Goal: Task Accomplishment & Management: Manage account settings

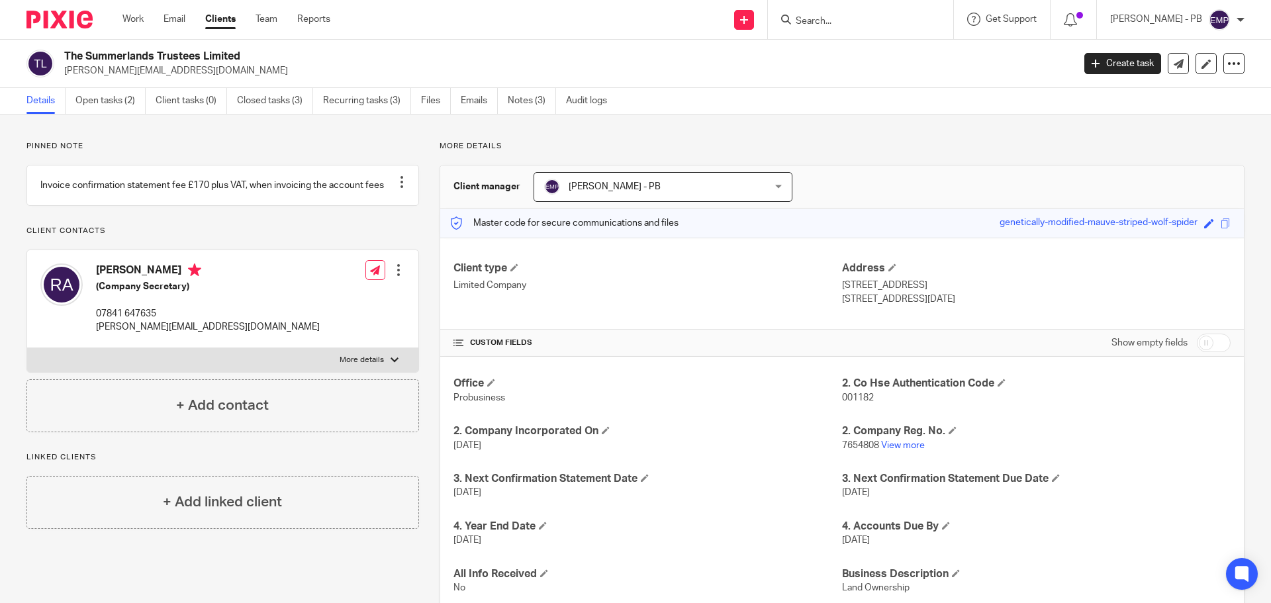
scroll to position [66, 0]
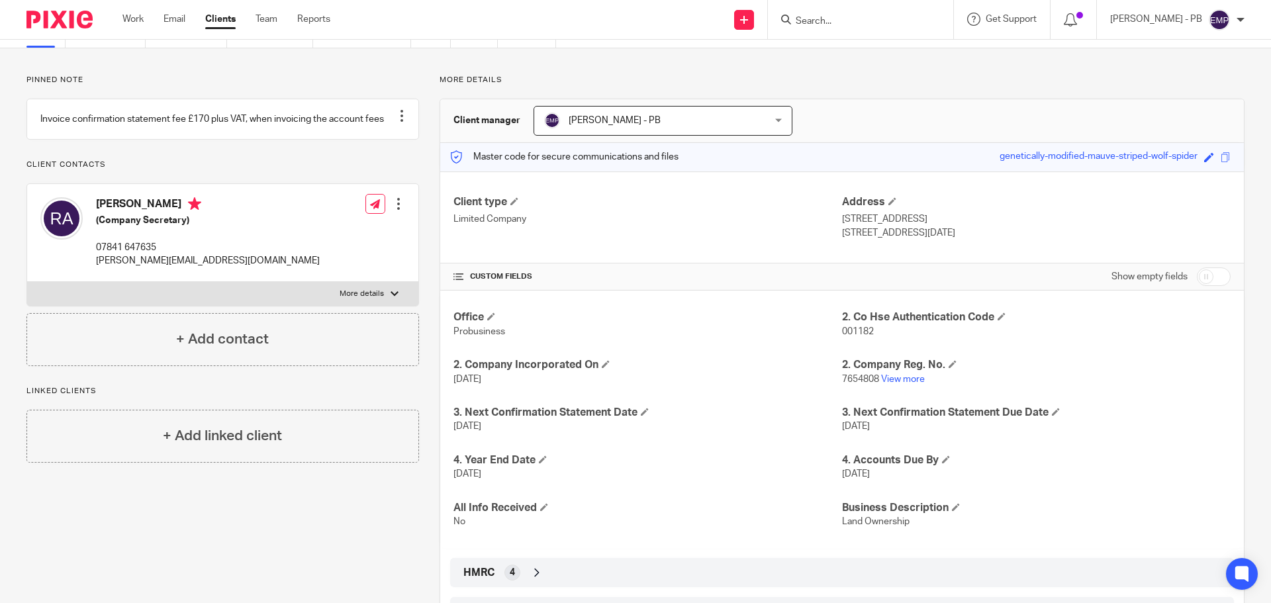
click at [871, 16] on input "Search" at bounding box center [853, 22] width 119 height 12
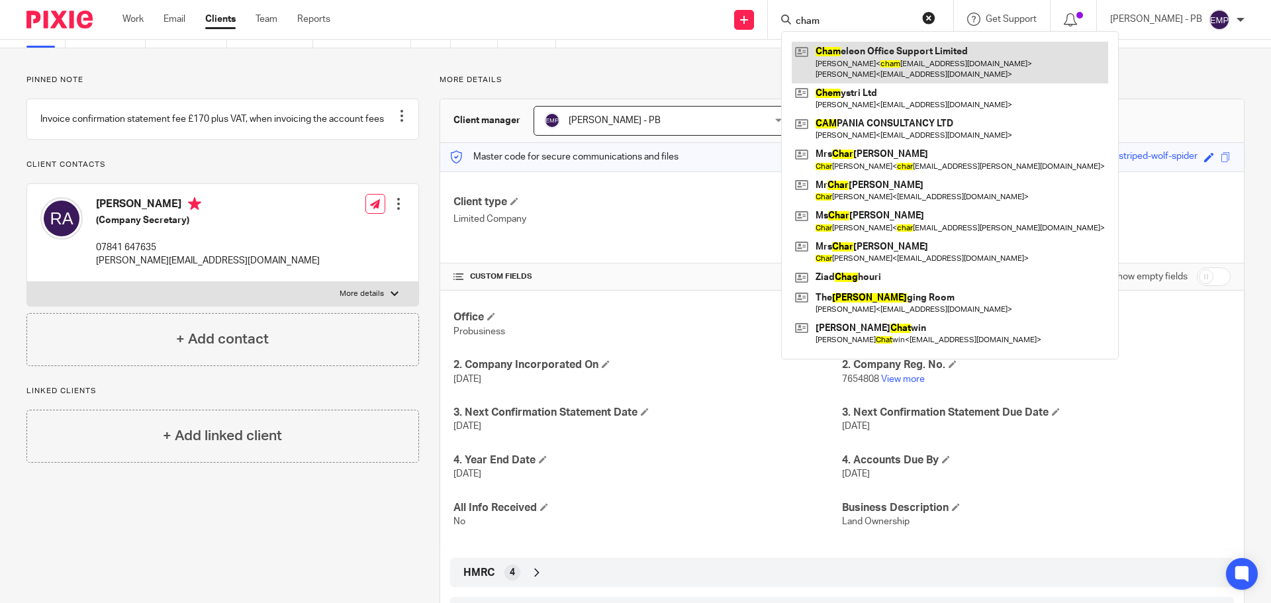
type input "cham"
click at [899, 48] on link at bounding box center [950, 62] width 316 height 41
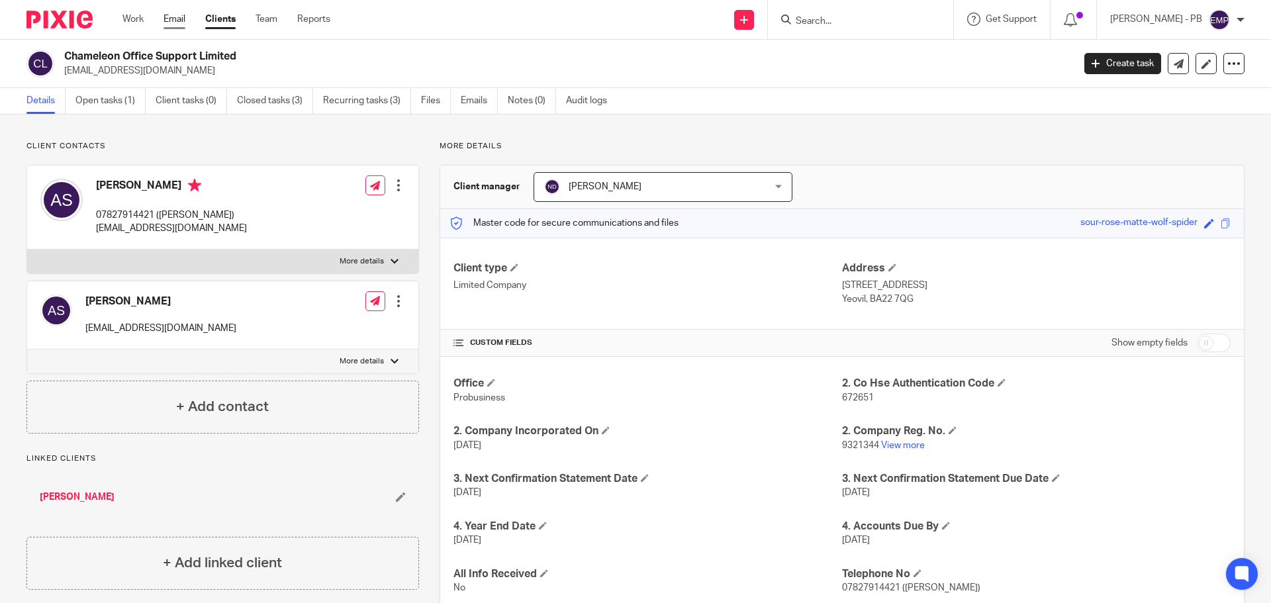
click at [166, 20] on link "Email" at bounding box center [175, 19] width 22 height 13
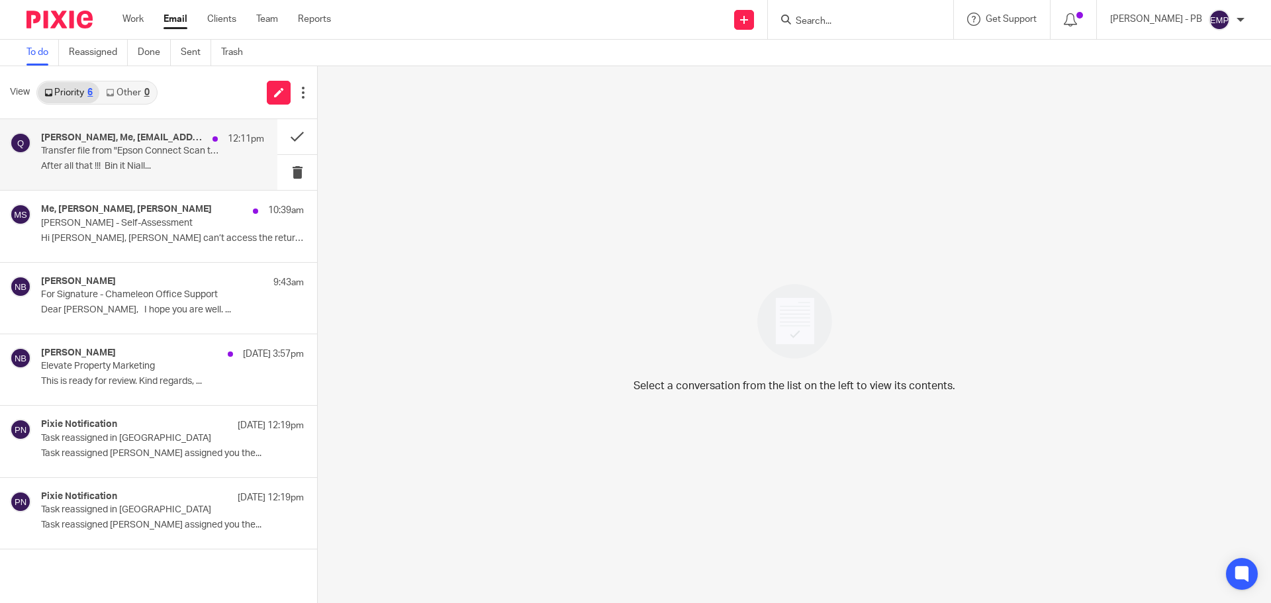
click at [104, 144] on div "Niall O'Driscoll, Me, qij71425qutiw3@print.epsonconnect.com 12:11pm" at bounding box center [152, 138] width 223 height 13
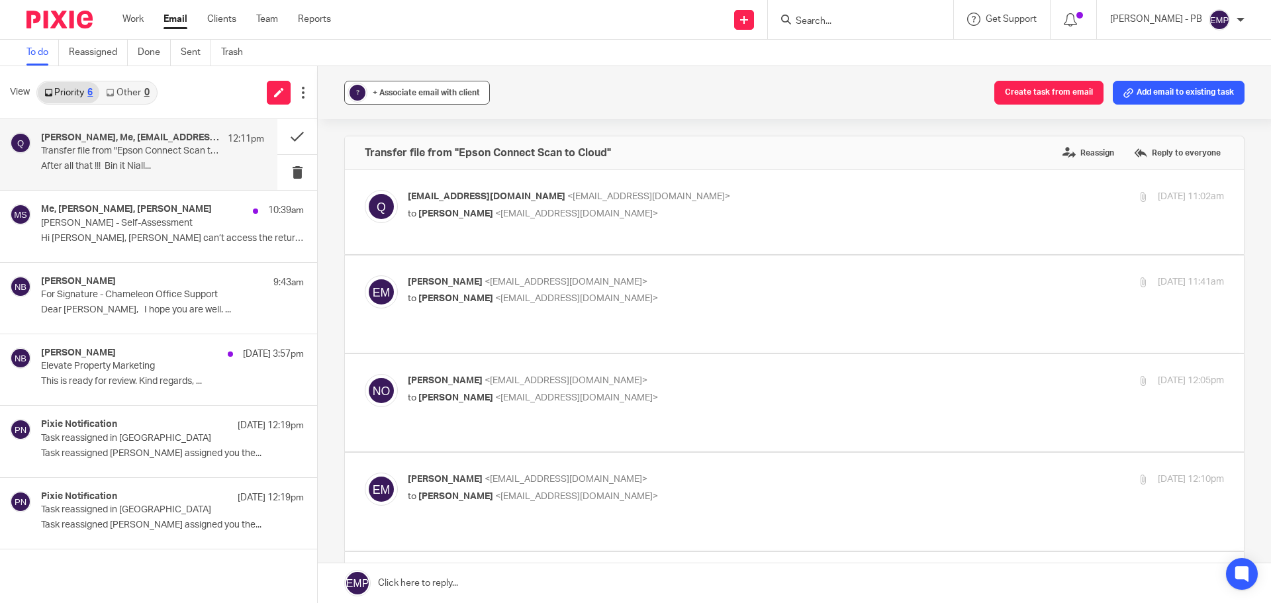
click at [399, 101] on button "? + Associate email with client" at bounding box center [417, 93] width 146 height 24
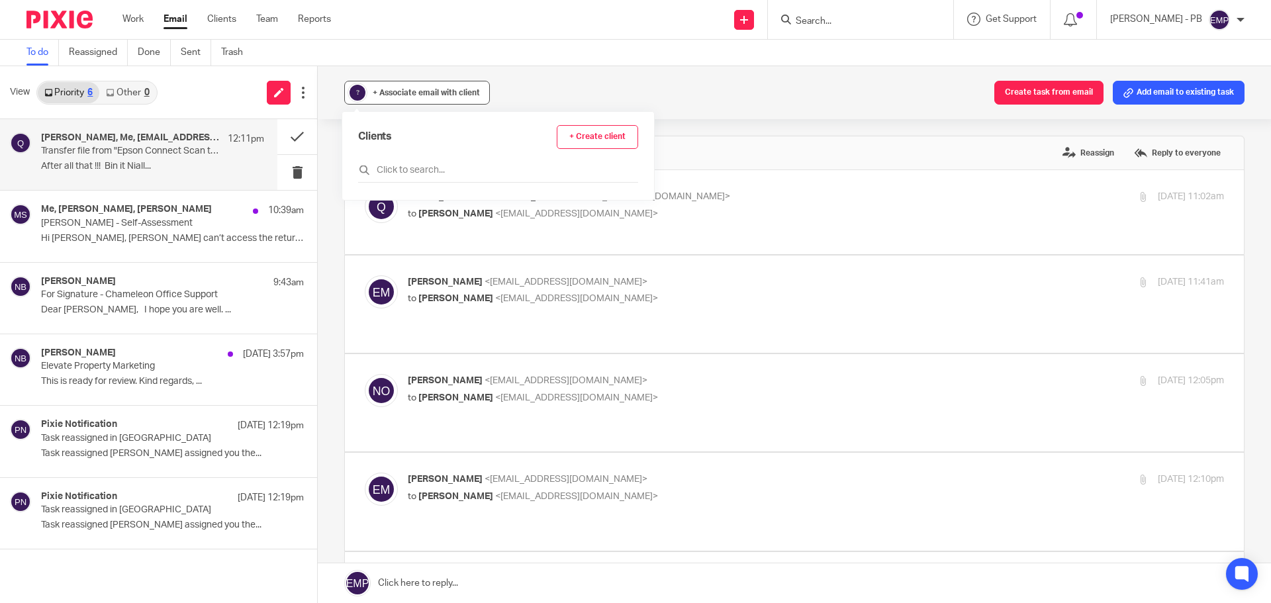
click at [399, 101] on button "? + Associate email with client" at bounding box center [417, 93] width 146 height 24
click at [289, 143] on button at bounding box center [297, 136] width 40 height 35
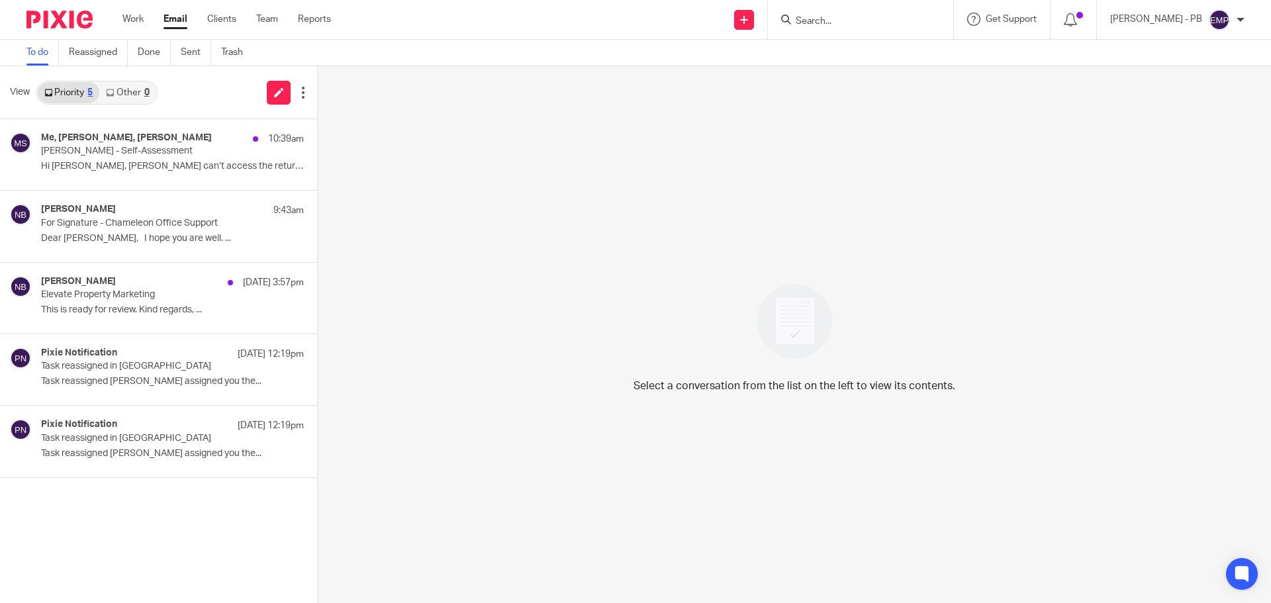
click at [841, 24] on input "Search" at bounding box center [853, 22] width 119 height 12
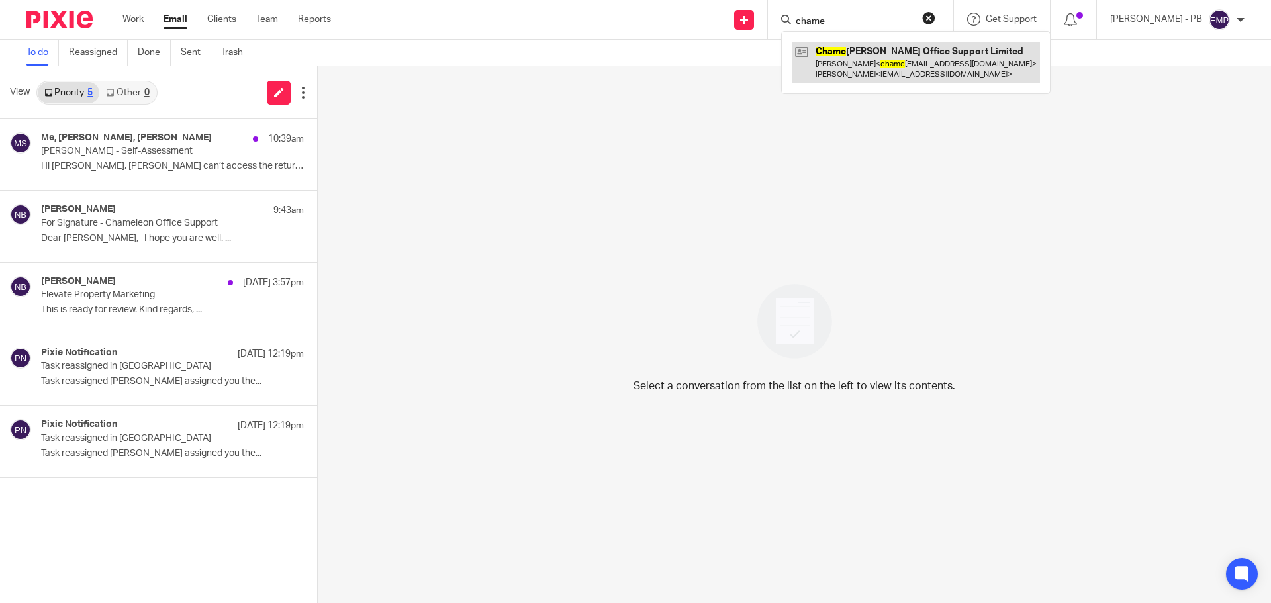
type input "chame"
click at [851, 58] on link at bounding box center [916, 62] width 248 height 41
click at [919, 66] on link at bounding box center [916, 62] width 248 height 41
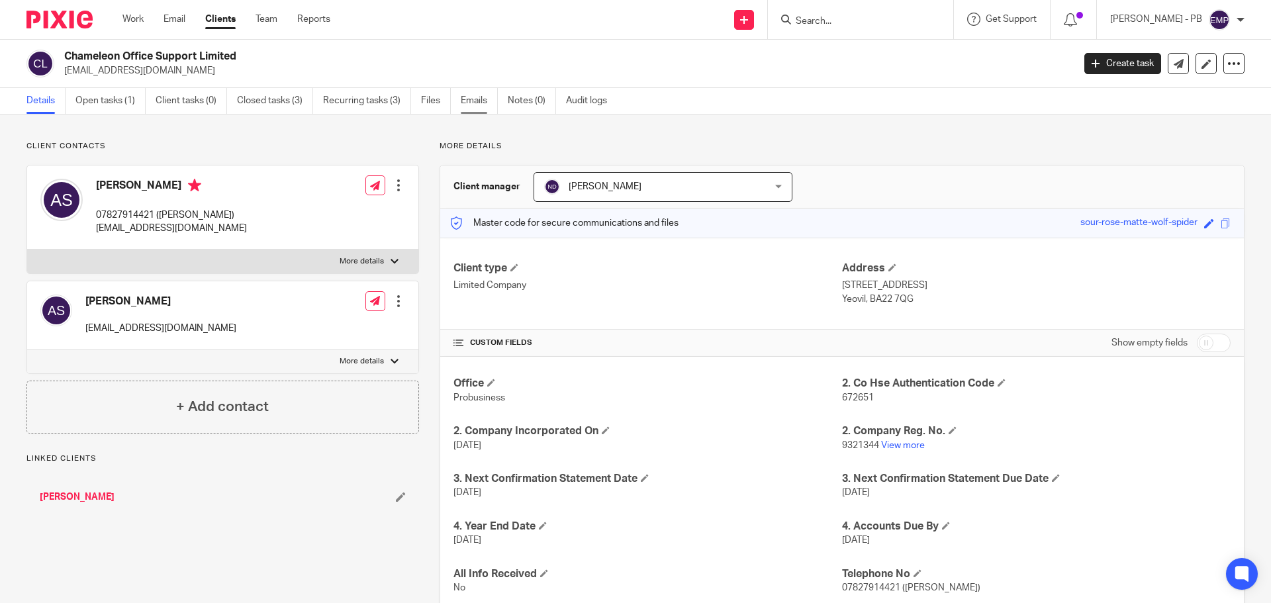
click at [471, 105] on link "Emails" at bounding box center [479, 101] width 37 height 26
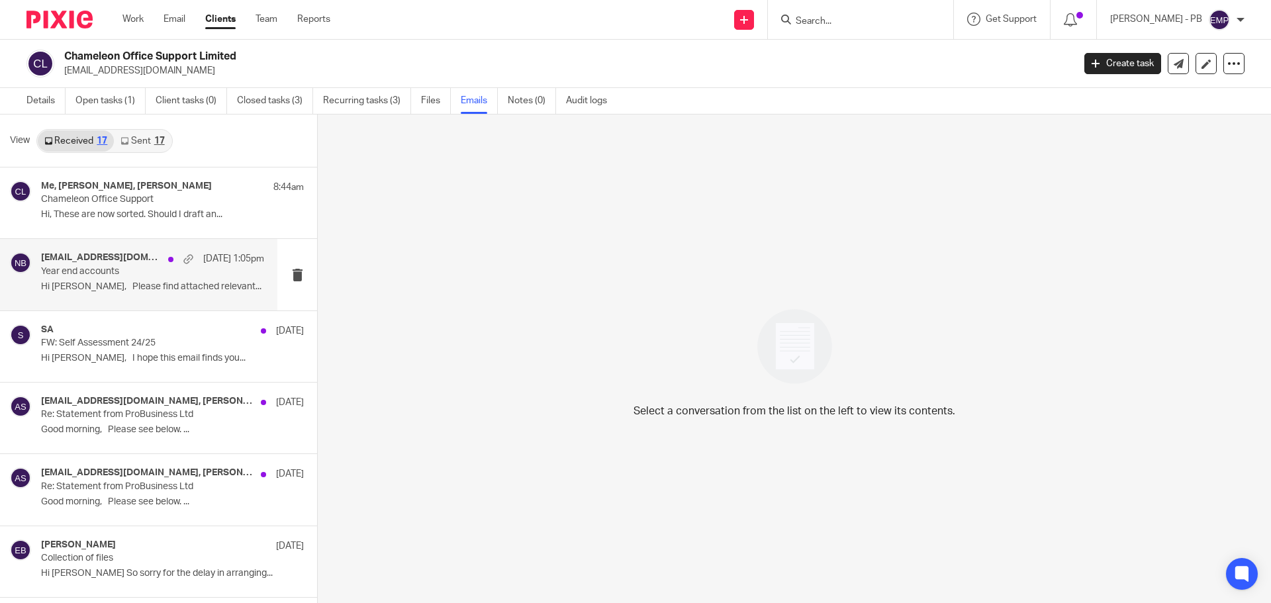
click at [104, 280] on div "chameleonoffice1@gmail.com, Nas Bashir, Angela Suter 12 Aug 1:05pm Year end acc…" at bounding box center [152, 274] width 223 height 44
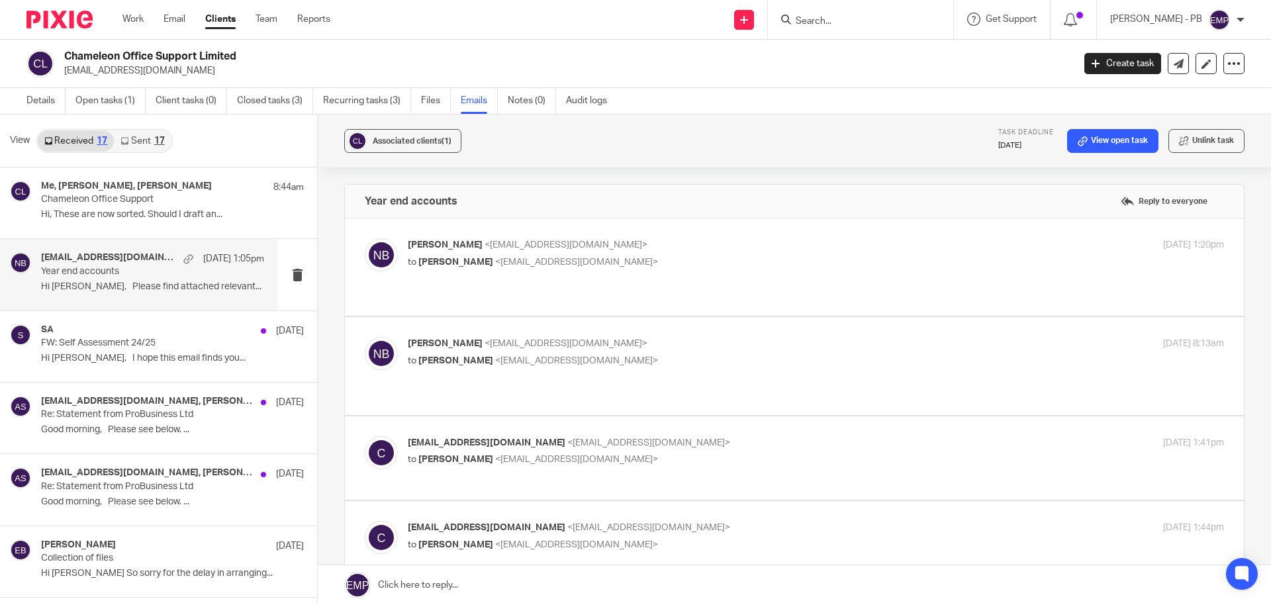
scroll to position [265, 0]
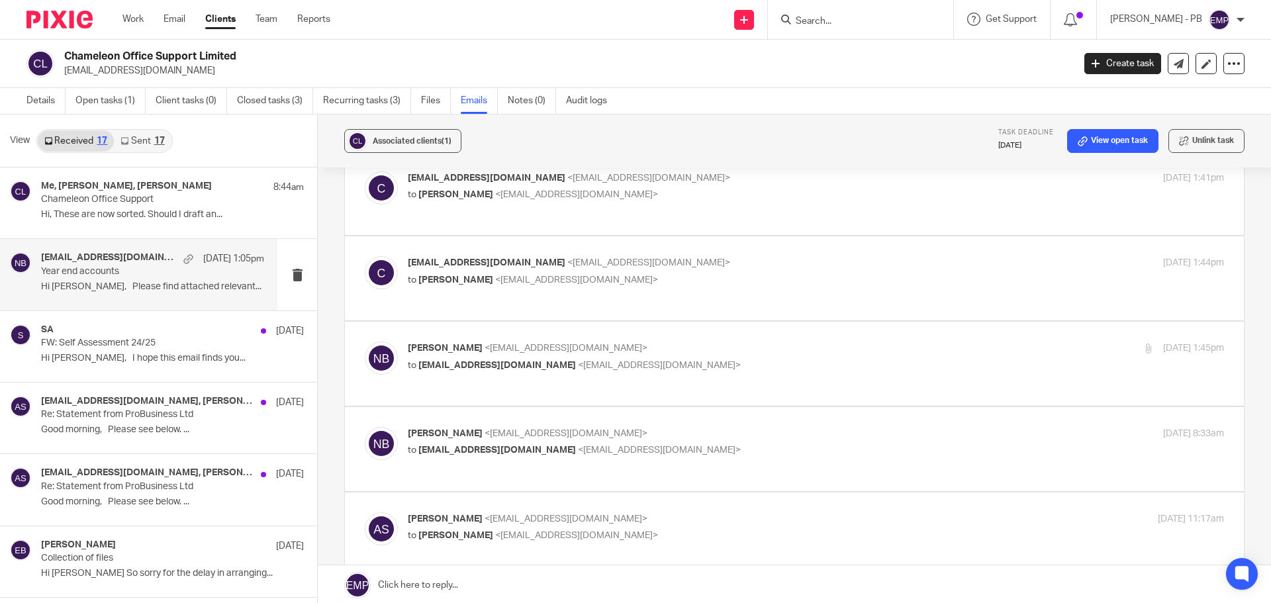
click at [736, 437] on div "Nas Bashir <nasbashir@probusinessuk.com> to chameleonoffice1@gmail.com <chamele…" at bounding box center [794, 449] width 859 height 44
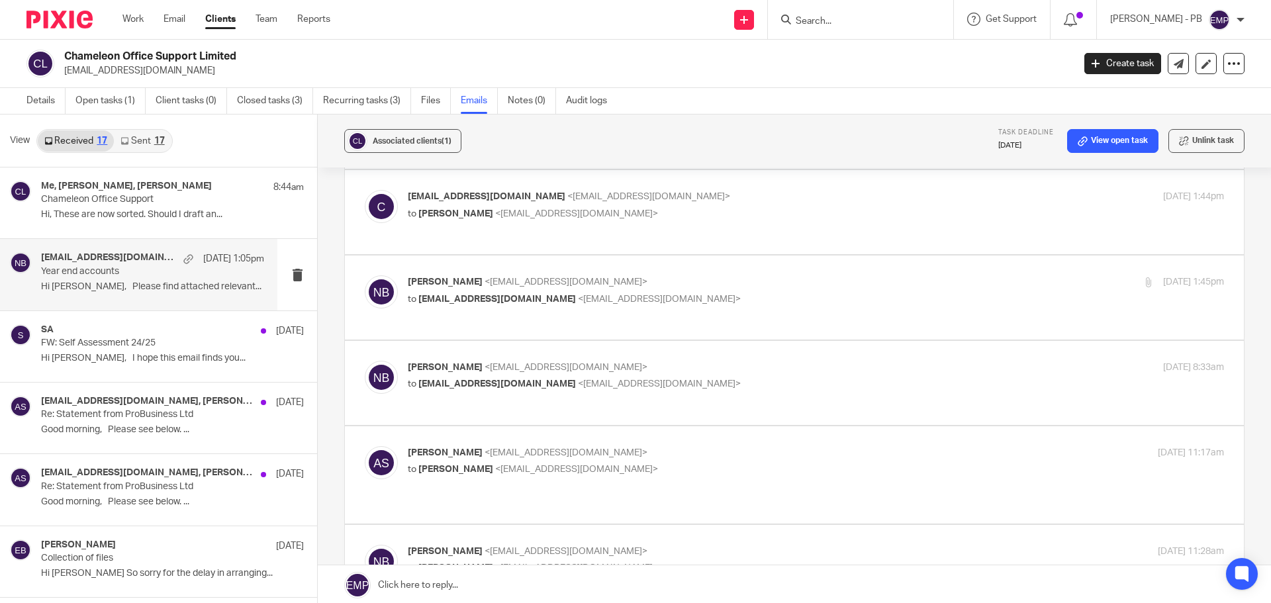
scroll to position [397, 0]
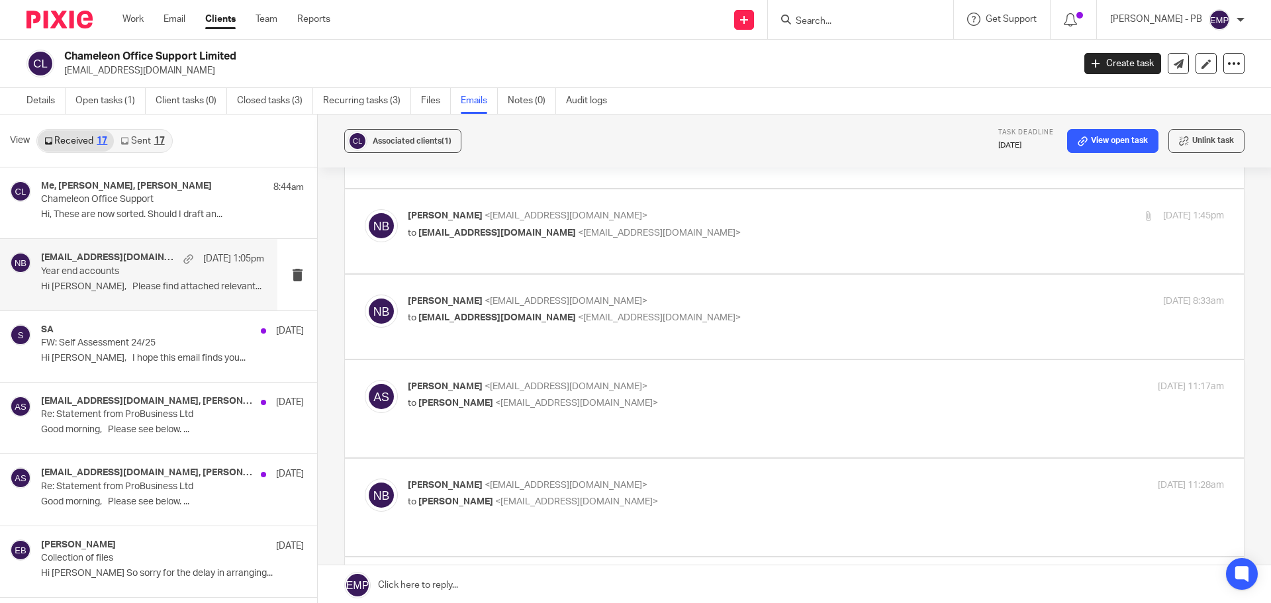
click at [733, 311] on p "to chameleonoffice1@gmail.com <chameleonoffice1@gmail.com>" at bounding box center [680, 318] width 544 height 14
checkbox input "true"
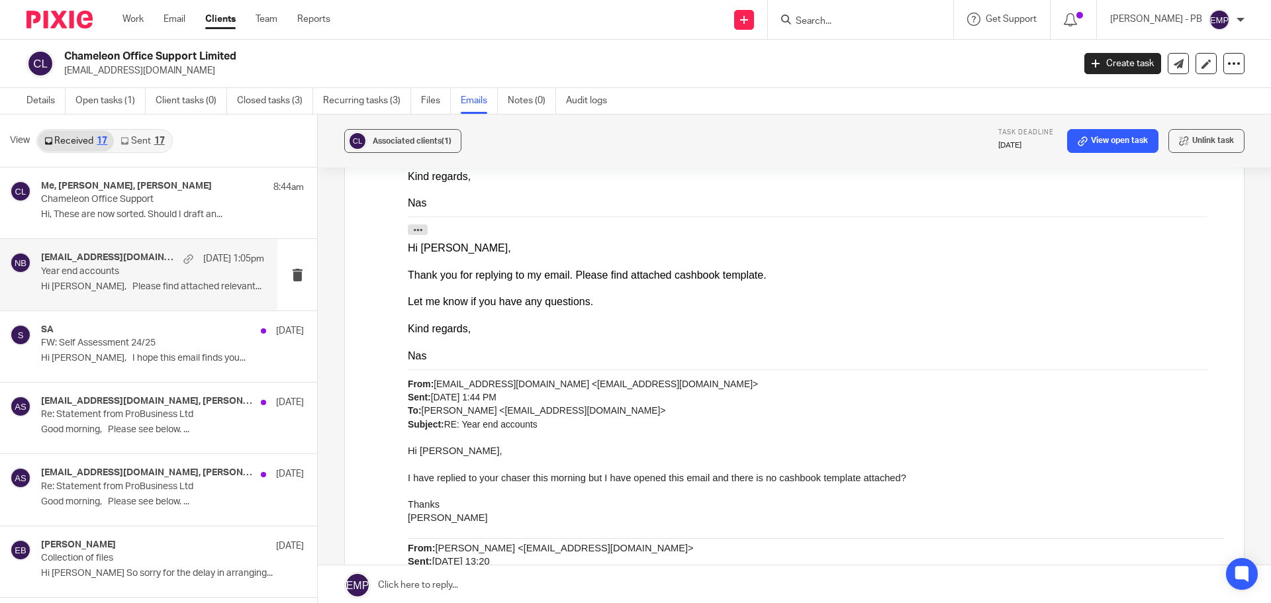
scroll to position [199, 0]
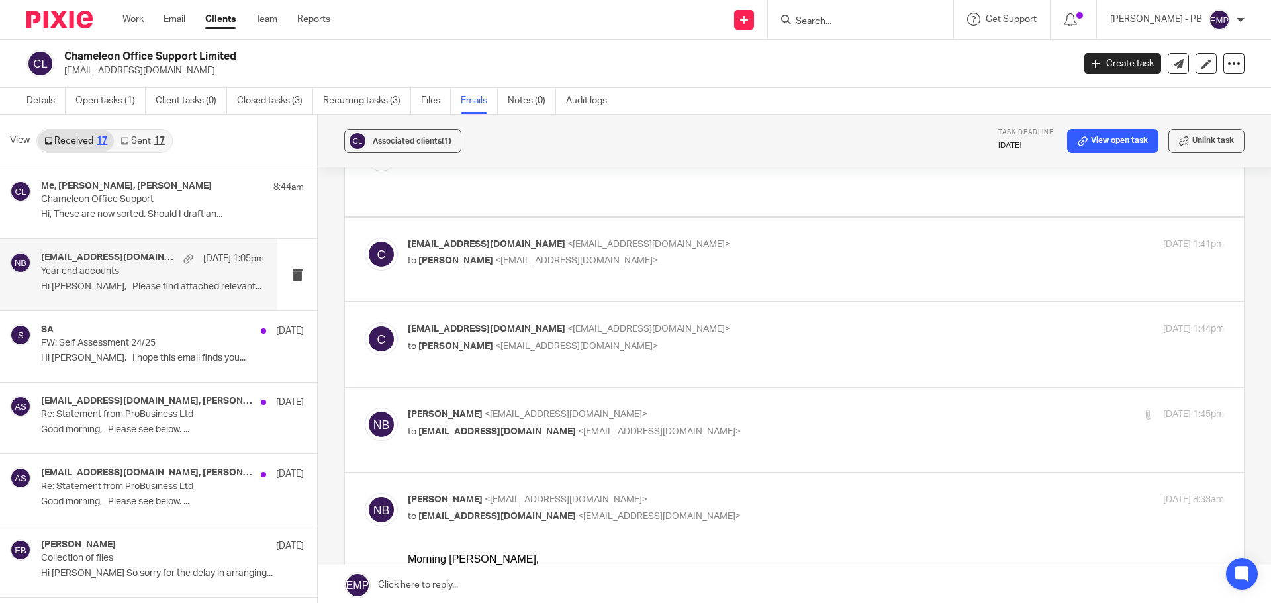
click at [170, 73] on p "[EMAIL_ADDRESS][DOMAIN_NAME]" at bounding box center [564, 70] width 1000 height 13
click at [170, 73] on p "angelsuter2003@gmail.com" at bounding box center [564, 70] width 1000 height 13
click at [51, 99] on link "Details" at bounding box center [45, 101] width 39 height 26
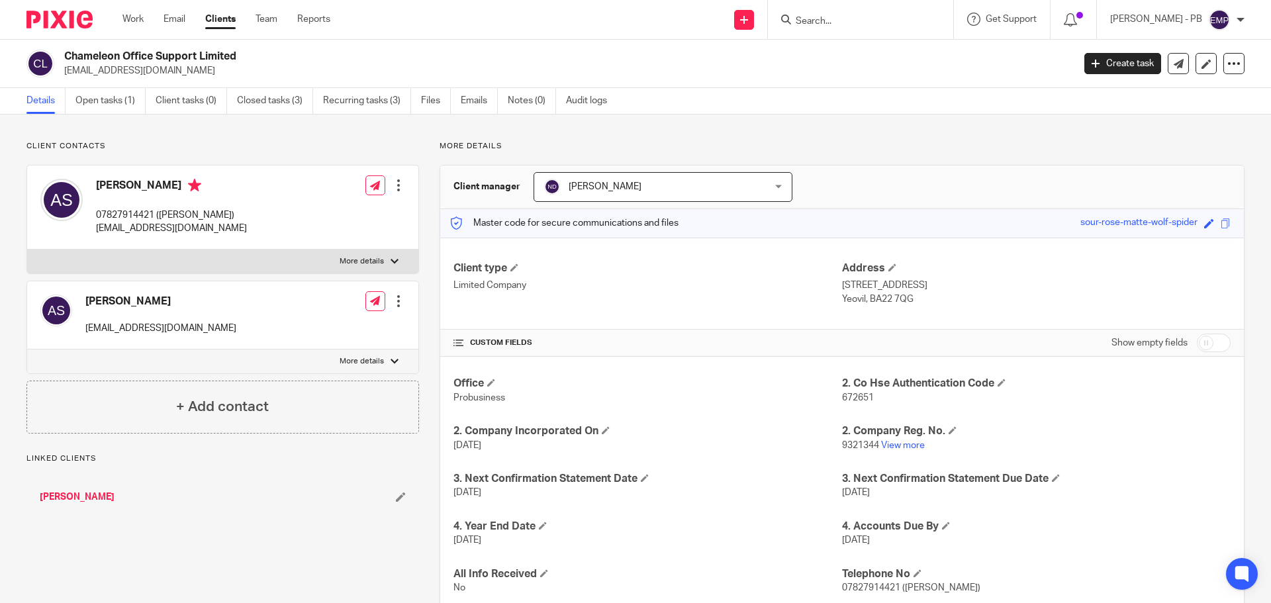
click at [173, 327] on p "[EMAIL_ADDRESS][DOMAIN_NAME]" at bounding box center [160, 328] width 151 height 13
click at [173, 327] on p "chameleonoffice1@gmail.com" at bounding box center [160, 328] width 151 height 13
copy div "chameleonoffice1@gmail.com"
click at [175, 16] on link "Email" at bounding box center [175, 19] width 22 height 13
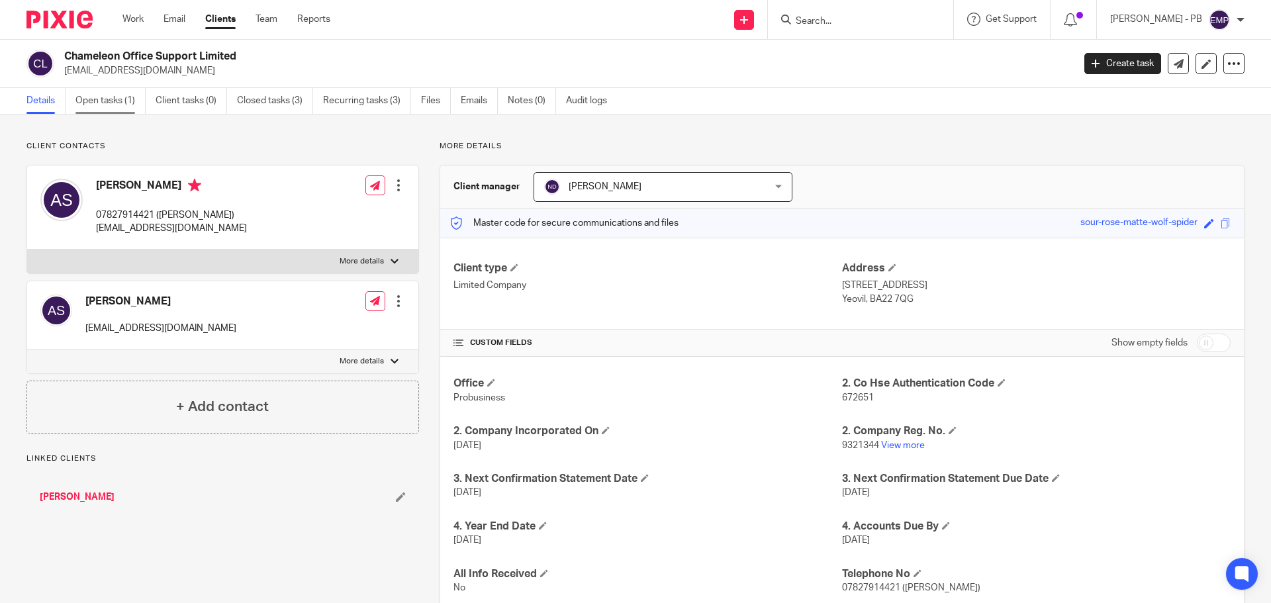
click at [111, 99] on link "Open tasks (1)" at bounding box center [110, 101] width 70 height 26
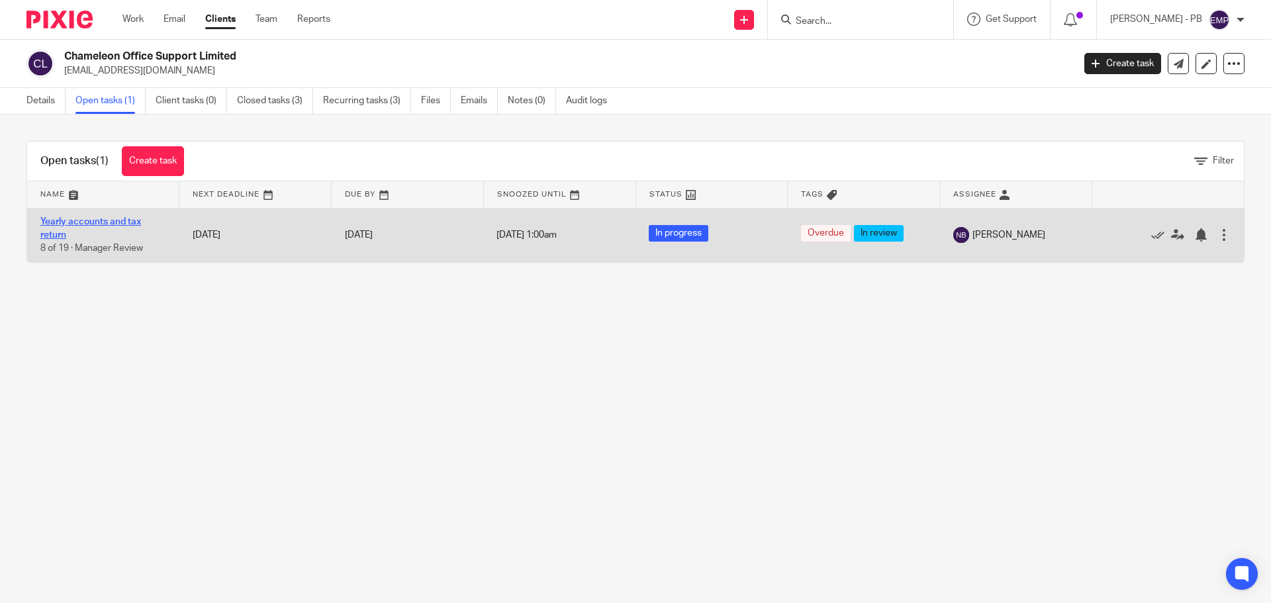
click at [78, 224] on link "Yearly accounts and tax return" at bounding box center [90, 228] width 101 height 23
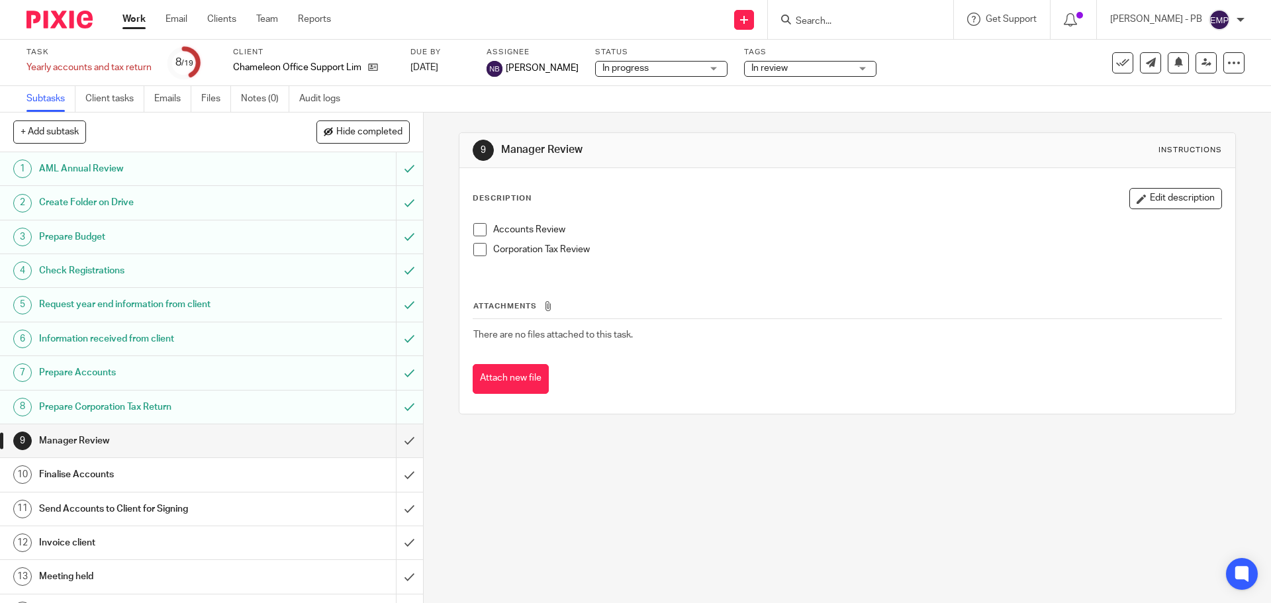
click at [477, 234] on span at bounding box center [479, 229] width 13 height 13
click at [480, 245] on span at bounding box center [479, 249] width 13 height 13
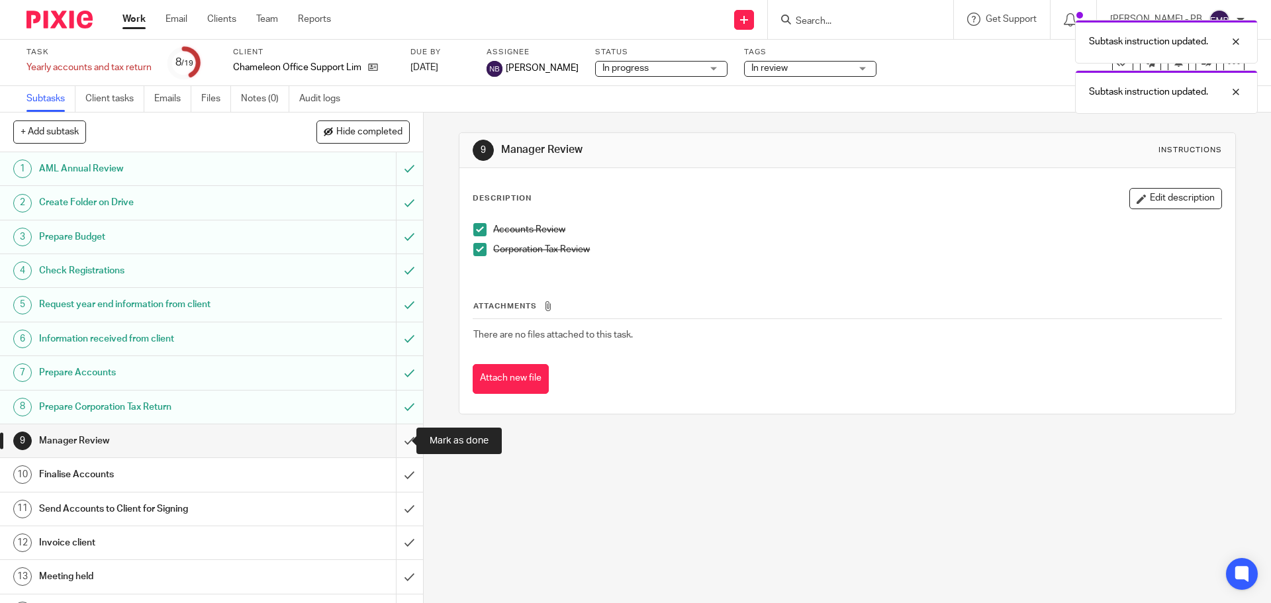
click at [400, 440] on input "submit" at bounding box center [211, 440] width 423 height 33
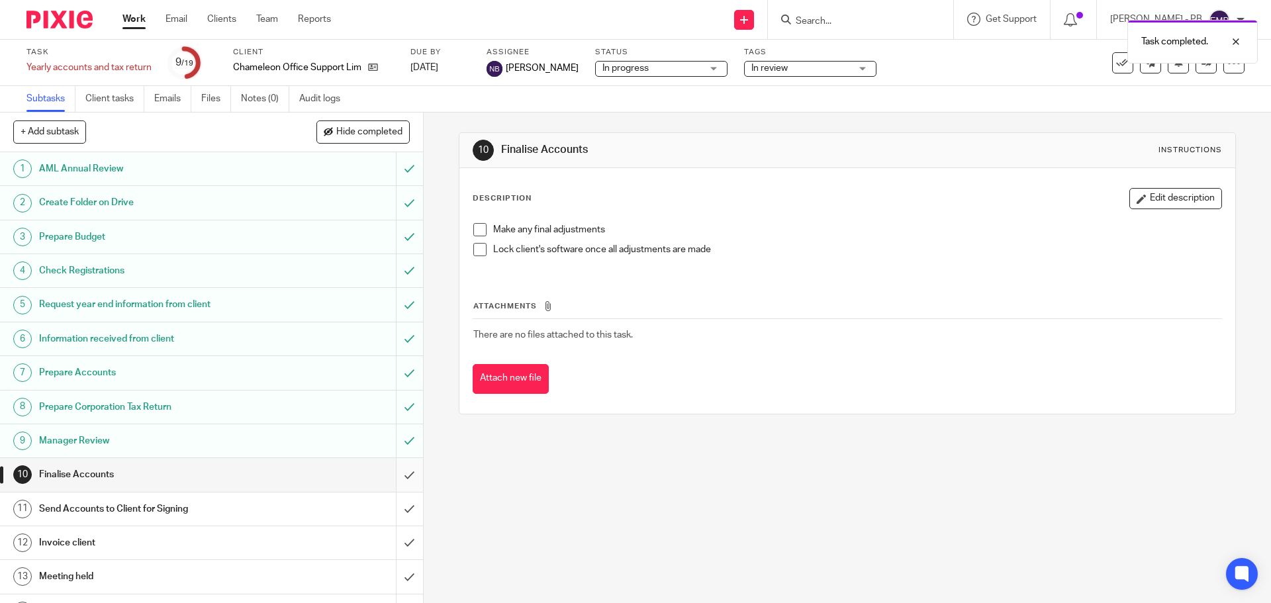
click at [390, 480] on input "submit" at bounding box center [211, 474] width 423 height 33
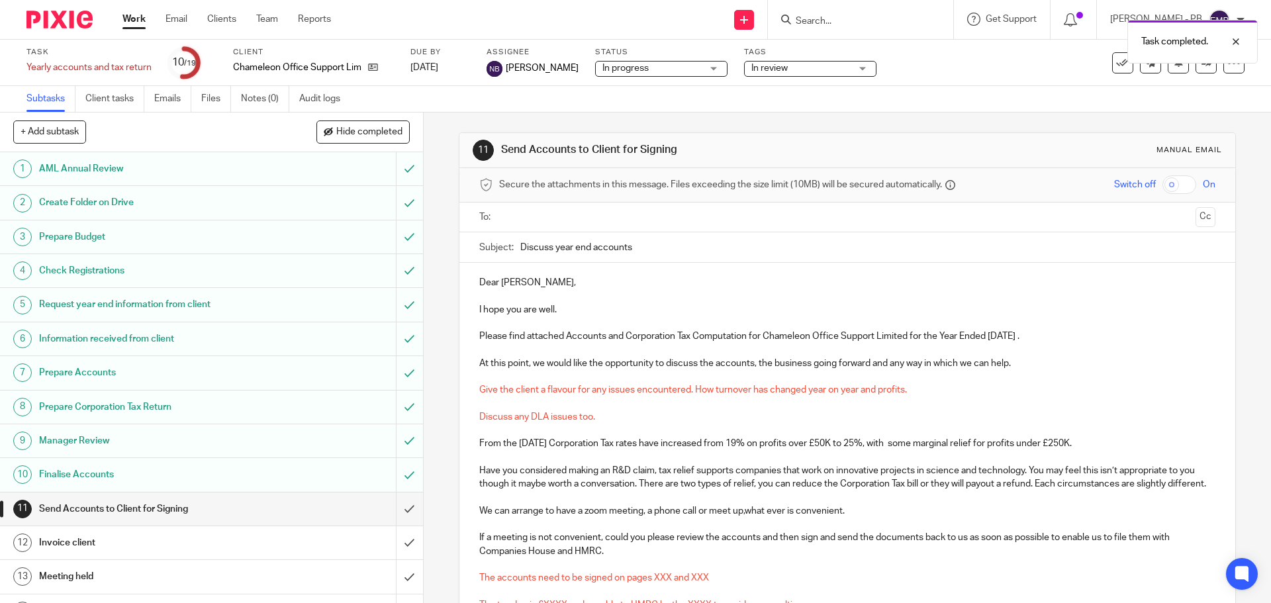
click at [395, 507] on input "submit" at bounding box center [211, 509] width 423 height 33
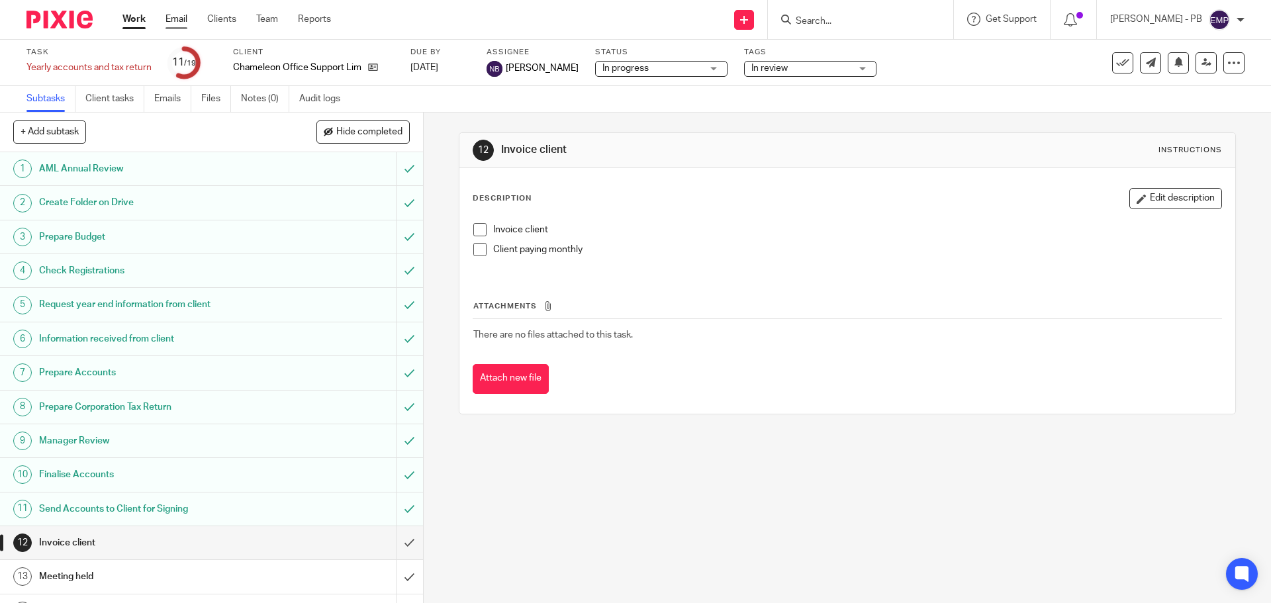
click at [177, 21] on link "Email" at bounding box center [177, 19] width 22 height 13
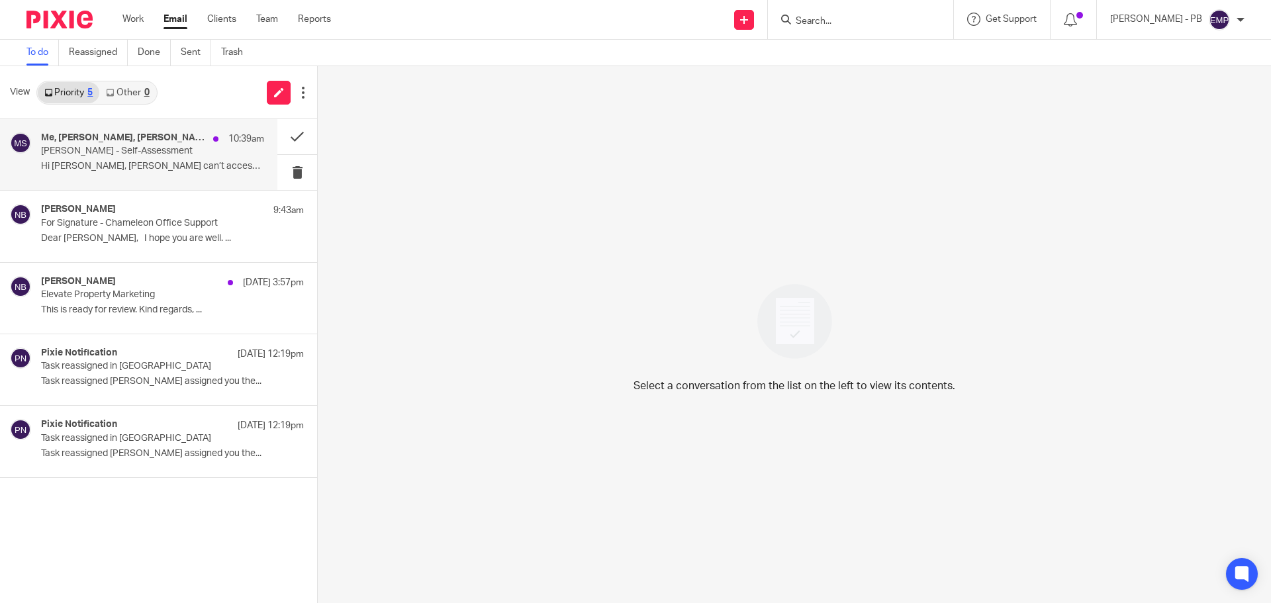
click at [147, 154] on p "Angela K Suter - Self-Assessment" at bounding box center [130, 151] width 179 height 11
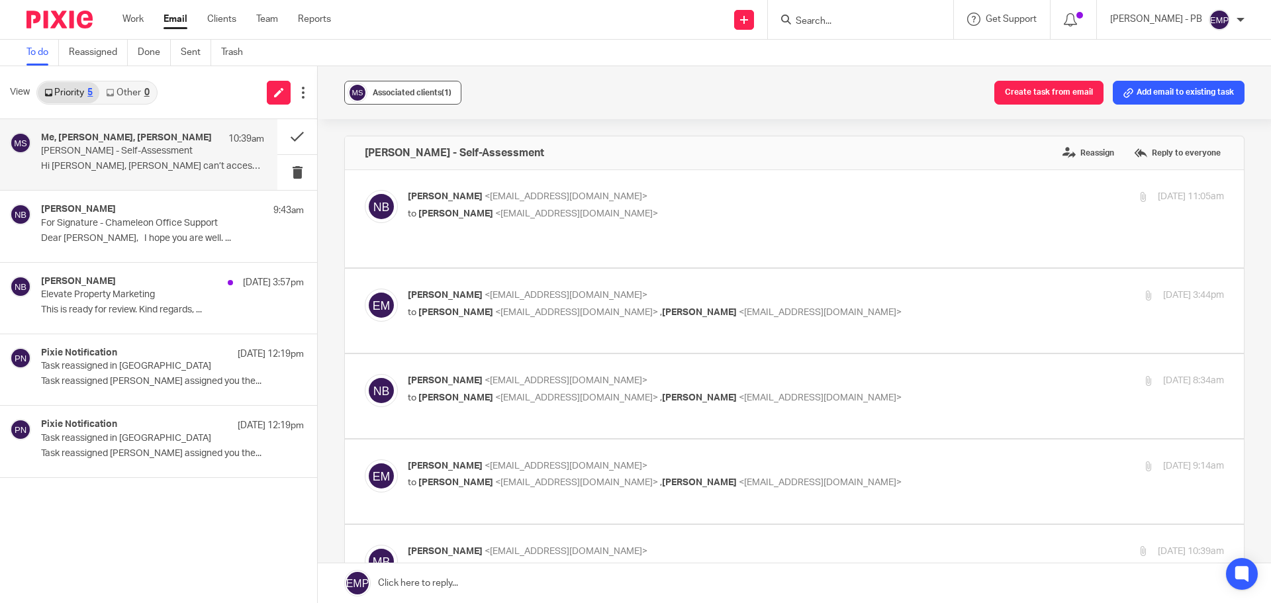
click at [409, 98] on div "Associated clients (1)" at bounding box center [412, 92] width 79 height 13
click at [289, 139] on button at bounding box center [297, 136] width 40 height 35
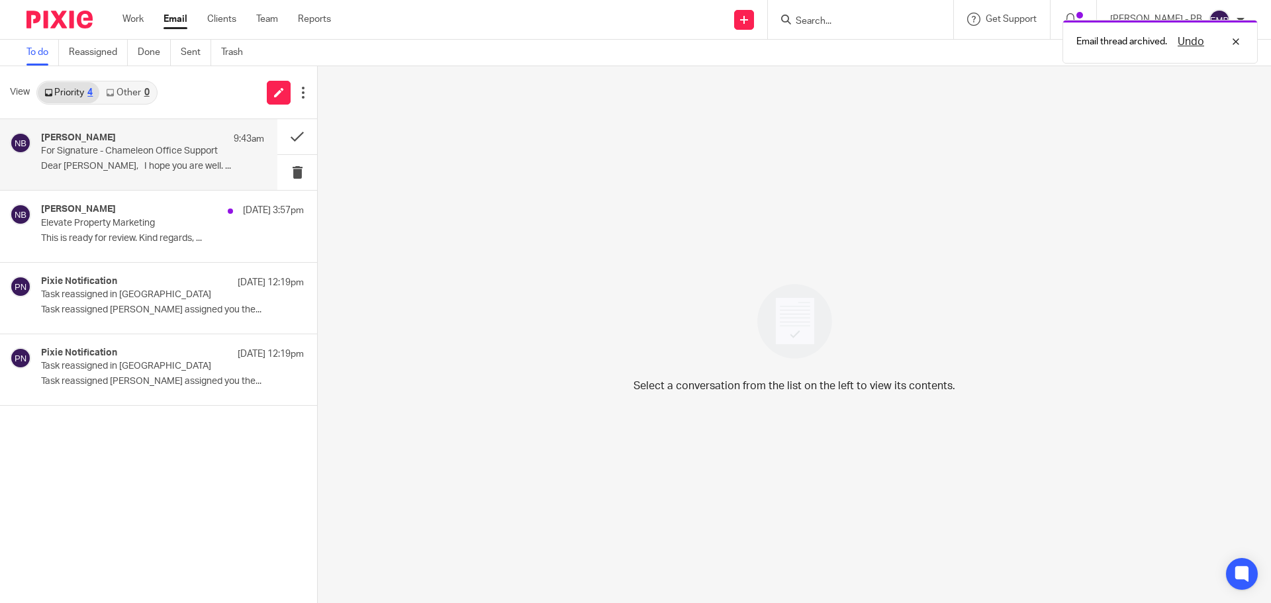
click at [117, 164] on p "Dear Angela, I hope you are well. ..." at bounding box center [152, 166] width 223 height 11
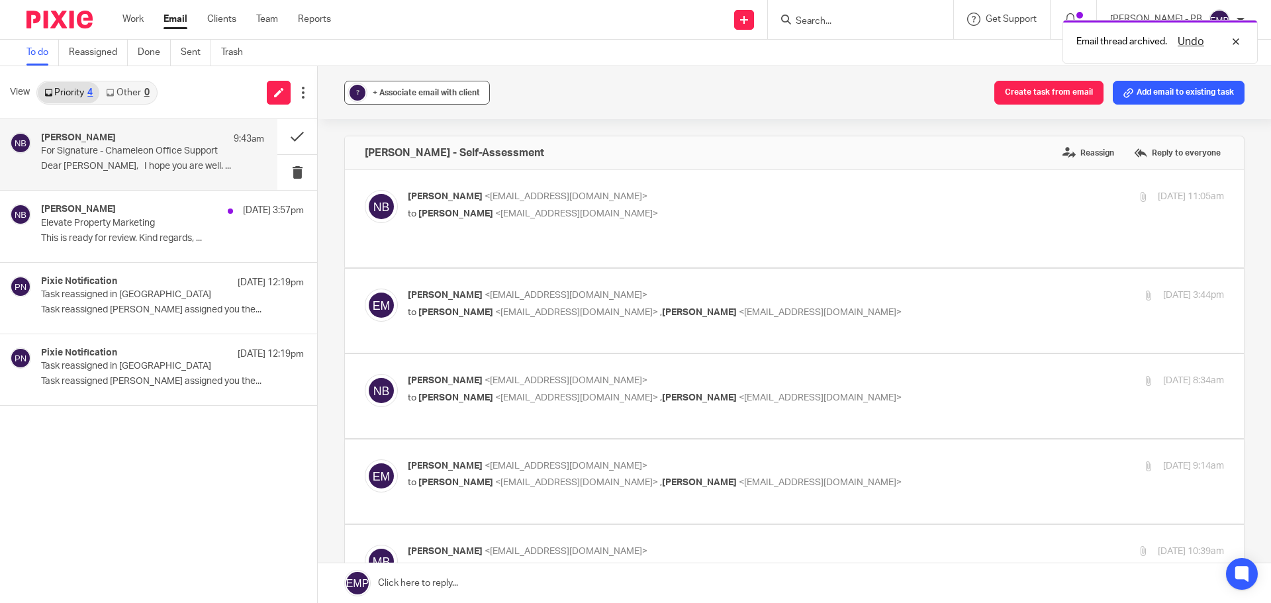
click at [414, 99] on button "? + Associate email with client" at bounding box center [417, 93] width 146 height 24
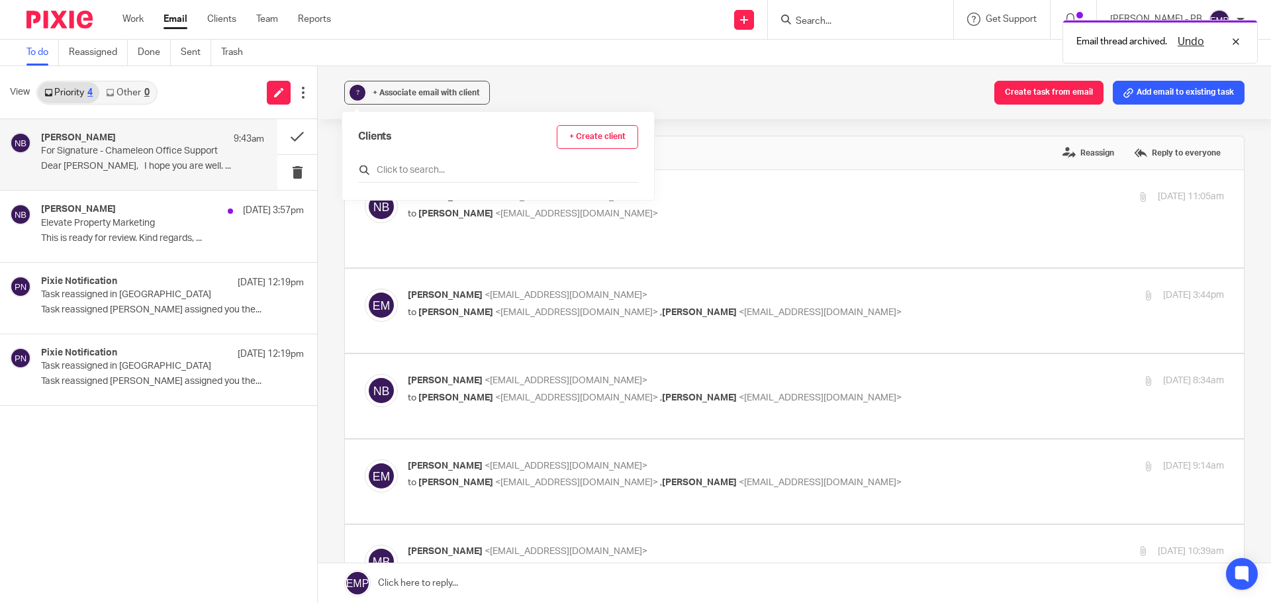
click at [405, 175] on input "text" at bounding box center [498, 170] width 280 height 13
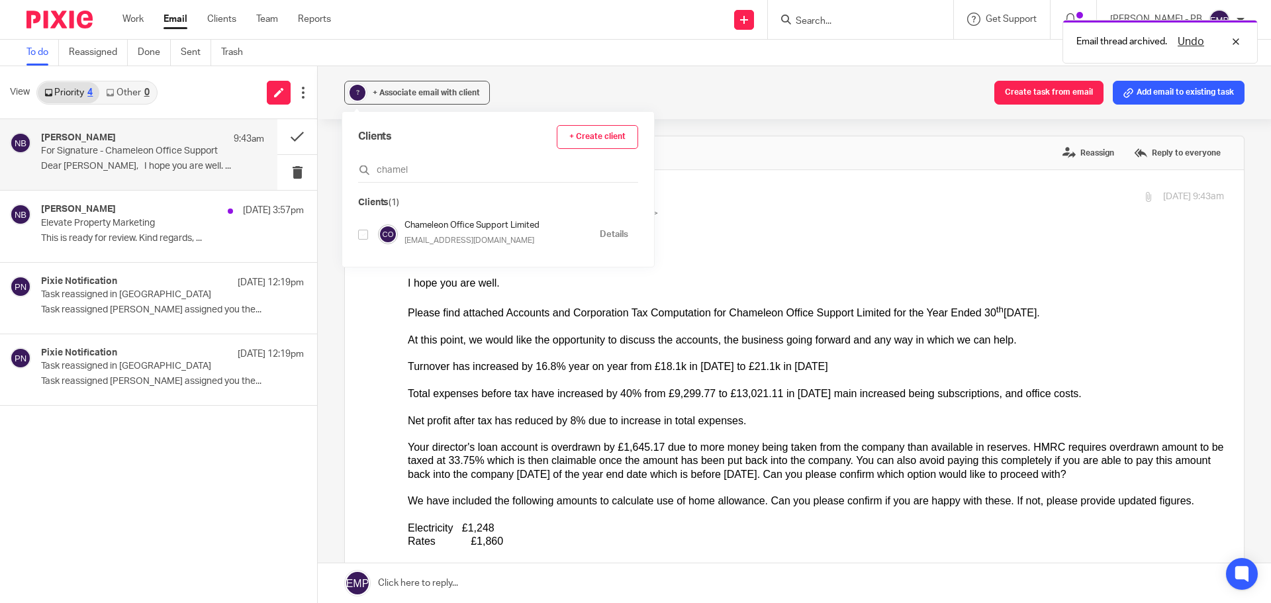
type input "chamel"
click at [365, 240] on div at bounding box center [363, 234] width 10 height 15
click at [361, 235] on input "checkbox" at bounding box center [363, 235] width 10 height 10
checkbox input "true"
click at [305, 142] on button at bounding box center [297, 136] width 40 height 35
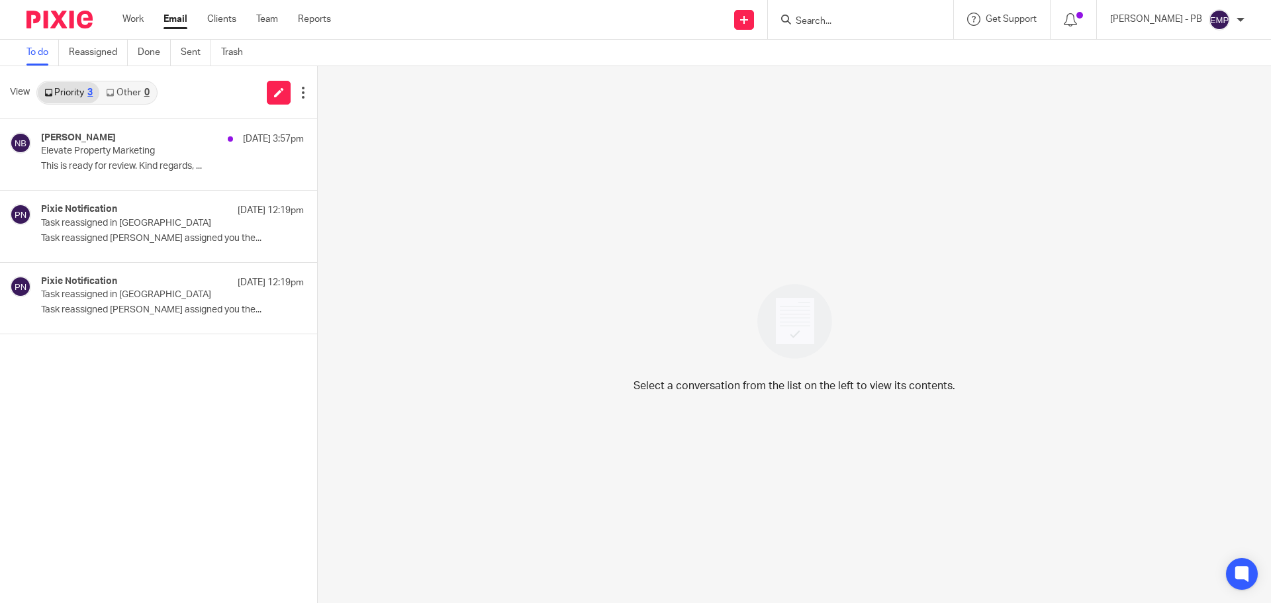
click at [835, 23] on input "Search" at bounding box center [853, 22] width 119 height 12
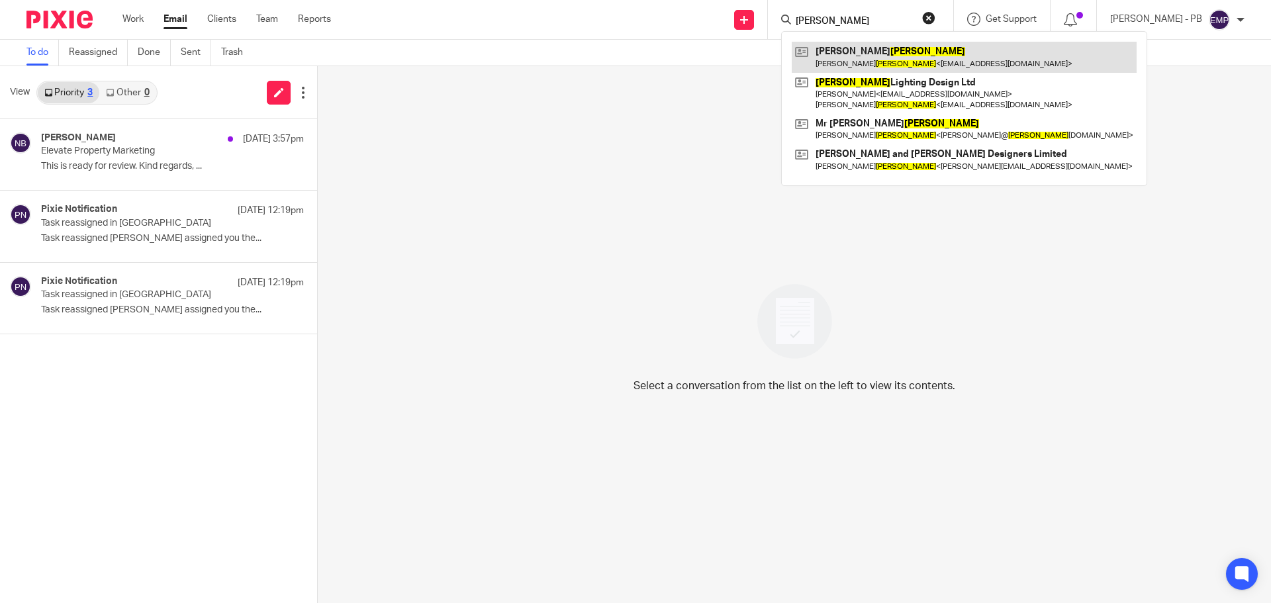
type input "newman"
click at [965, 56] on link at bounding box center [964, 57] width 345 height 30
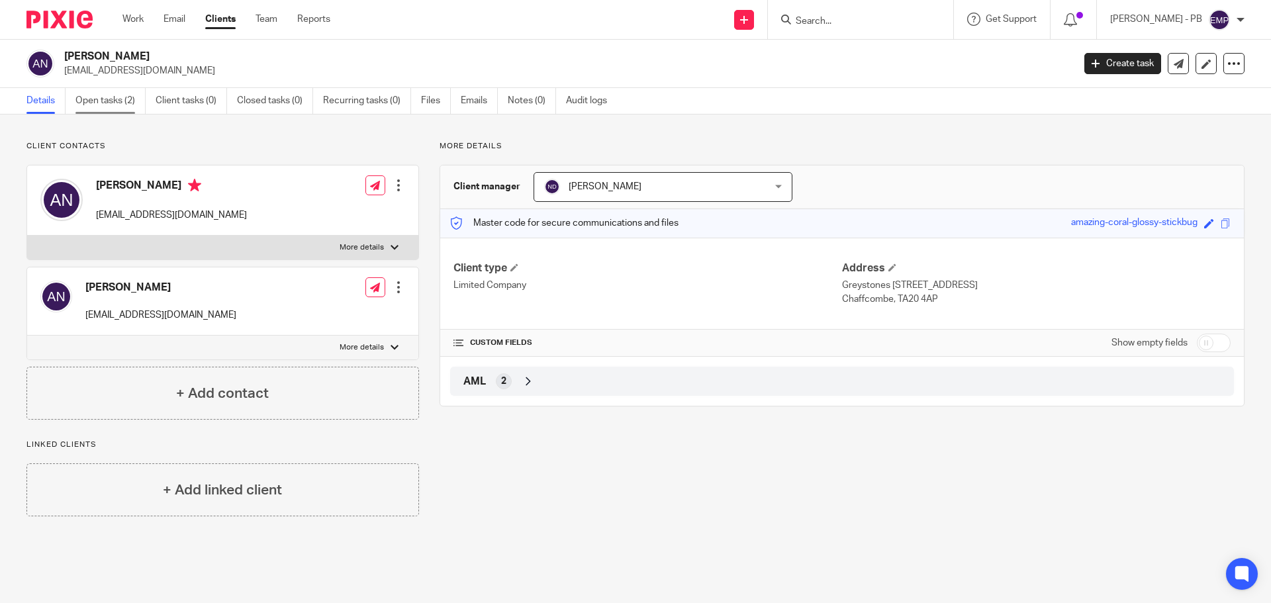
click at [121, 104] on link "Open tasks (2)" at bounding box center [110, 101] width 70 height 26
